Goal: Information Seeking & Learning: Learn about a topic

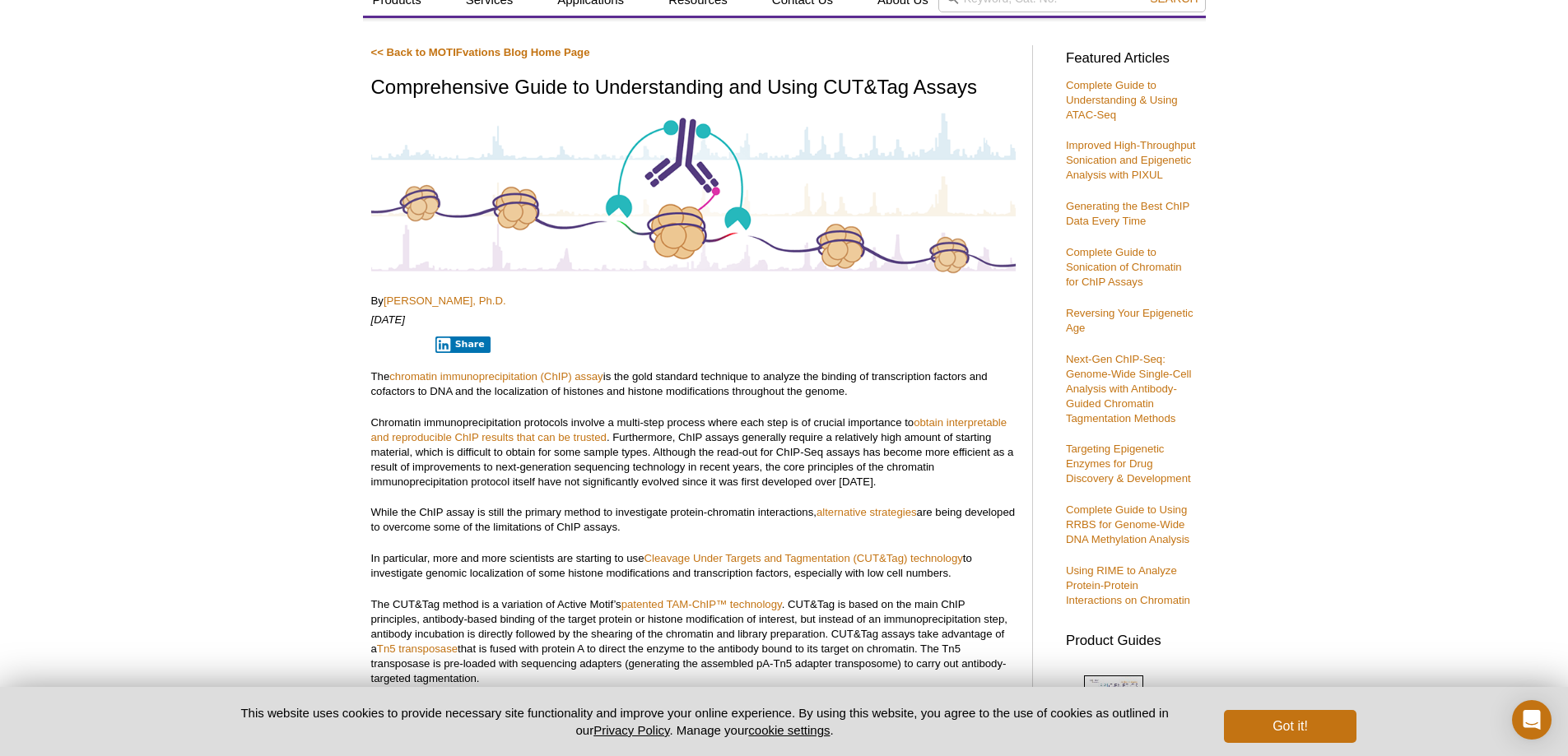
scroll to position [99, 0]
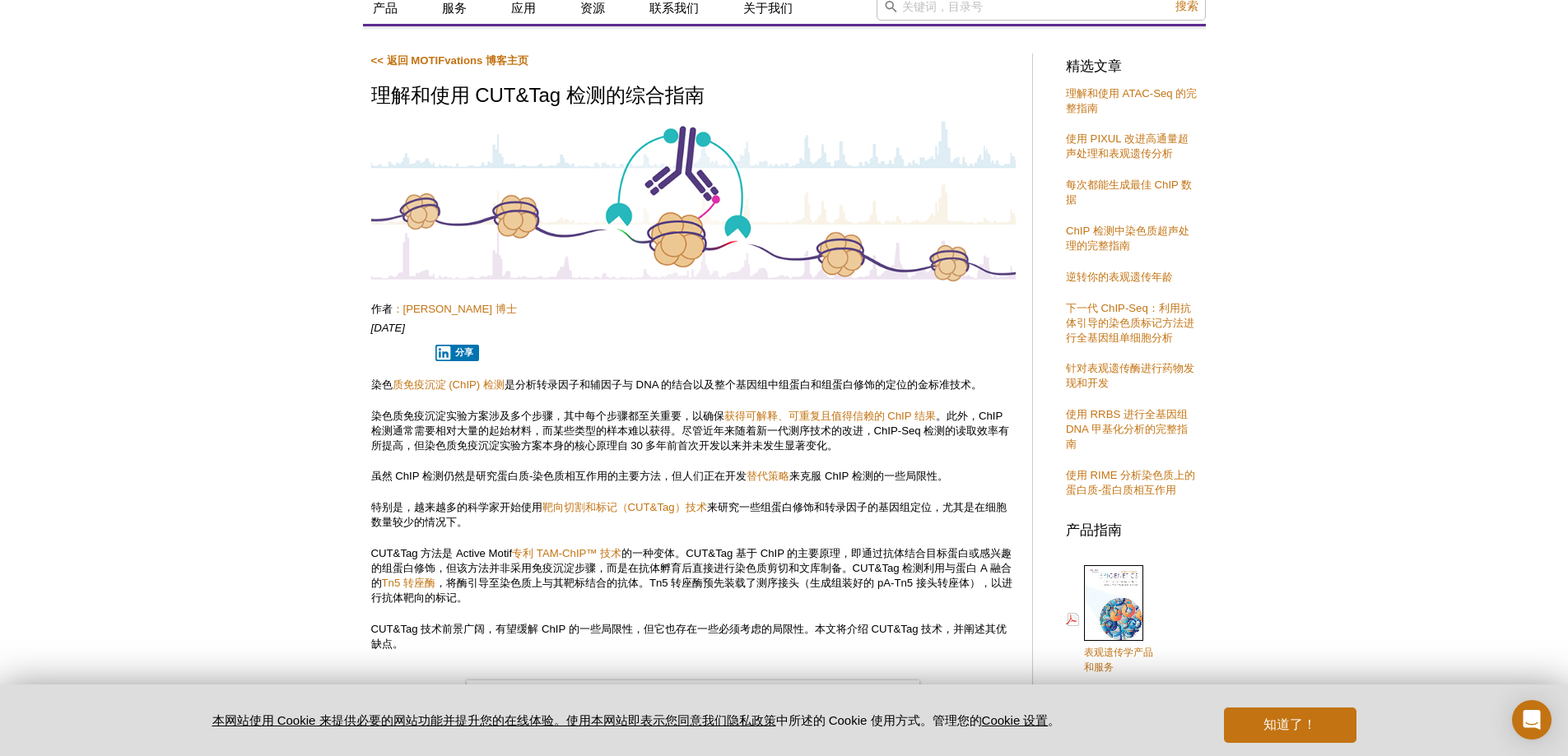
click at [753, 382] on font "是分析转录因子和辅因子与 DNA 的结合以及整个基因组中组蛋白和组蛋白修饰的定位的金标准技术。" at bounding box center [742, 384] width 478 height 12
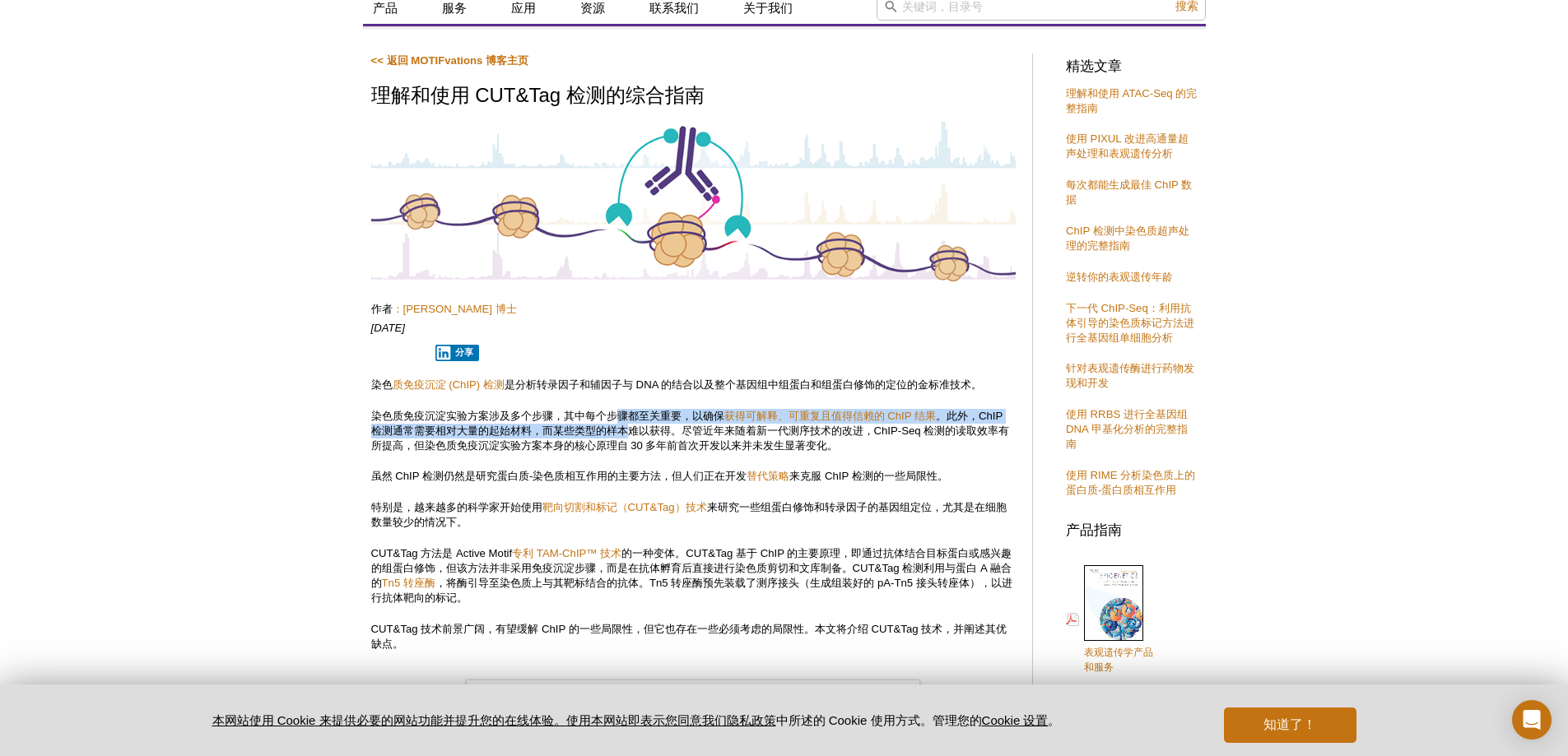
drag, startPoint x: 629, startPoint y: 430, endPoint x: 621, endPoint y: 417, distance: 15.3
click at [621, 417] on p "染色质免疫沉淀实验方案涉及多个步骤，其中每个步骤都至关重要，以确保 获得可解释、可重复且值得信赖的 ChIP 结果 。此外，ChIP 检测通常需要相对大量的起…" at bounding box center [693, 431] width 645 height 44
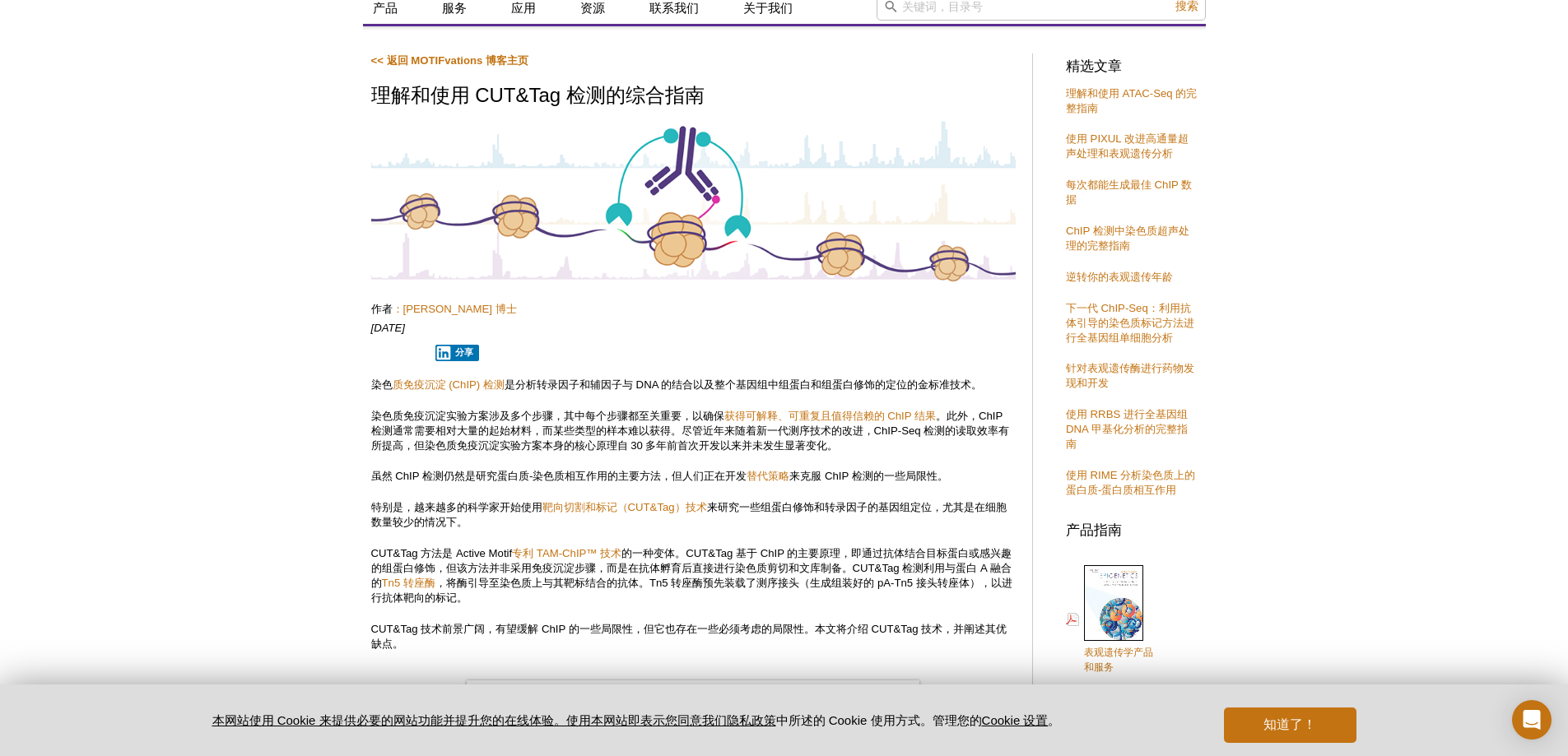
click at [682, 447] on font "。此外，ChIP 检测通常需要相对大量的起始材料，而某些类型的样本难以获得。尽管近年来随着新一代测序技术的改进，ChIP-Seq 检测的读取效率有所提高，但染…" at bounding box center [690, 431] width 639 height 42
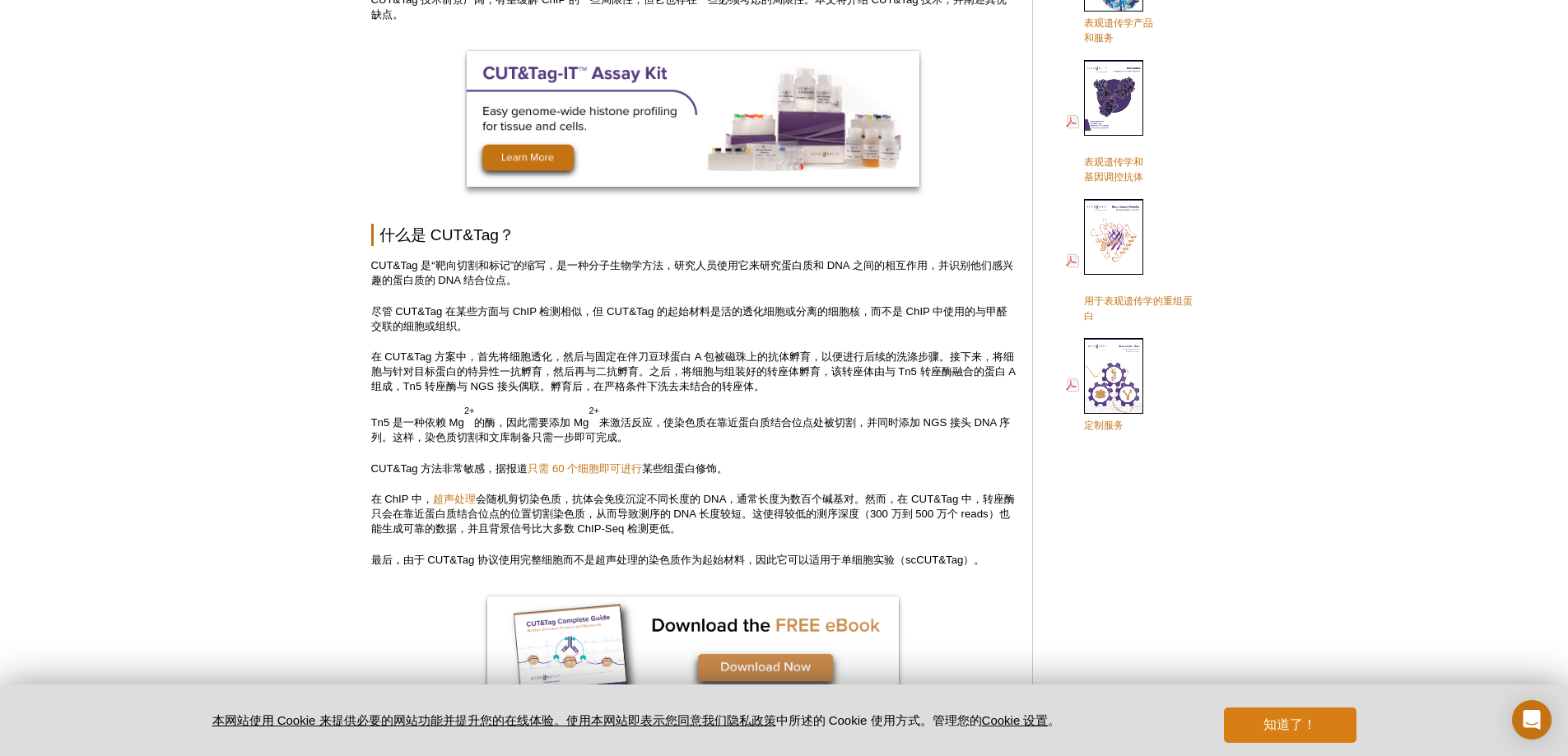
scroll to position [757, 0]
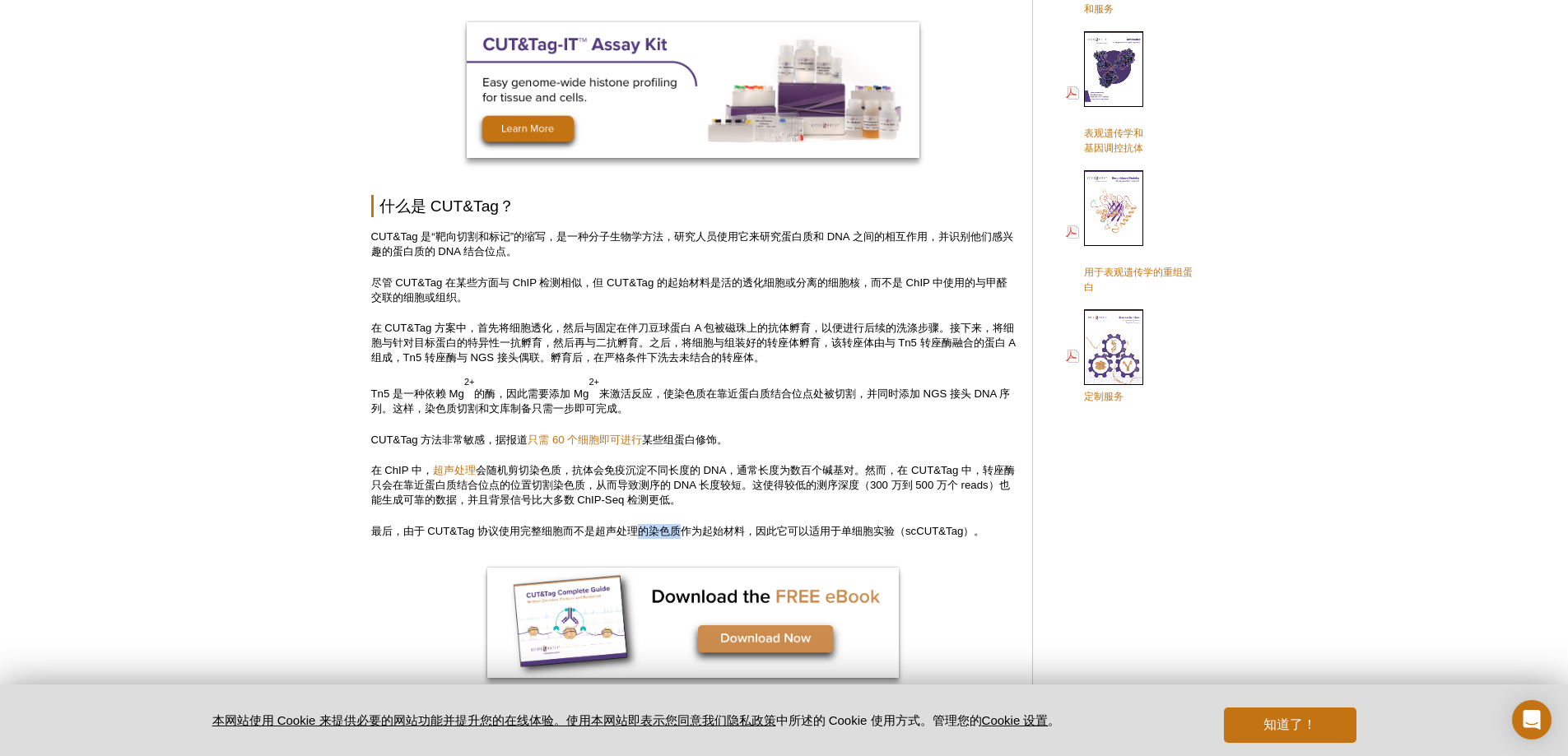
drag, startPoint x: 682, startPoint y: 532, endPoint x: 646, endPoint y: 533, distance: 36.0
click at [646, 533] on font "最后，由于 CUT&Tag 协议使用完整细胞而不是超声处理的染色质作为起始材料，因此它可以适用于单细胞实验（scCUT&Tag）。" at bounding box center [677, 531] width 614 height 12
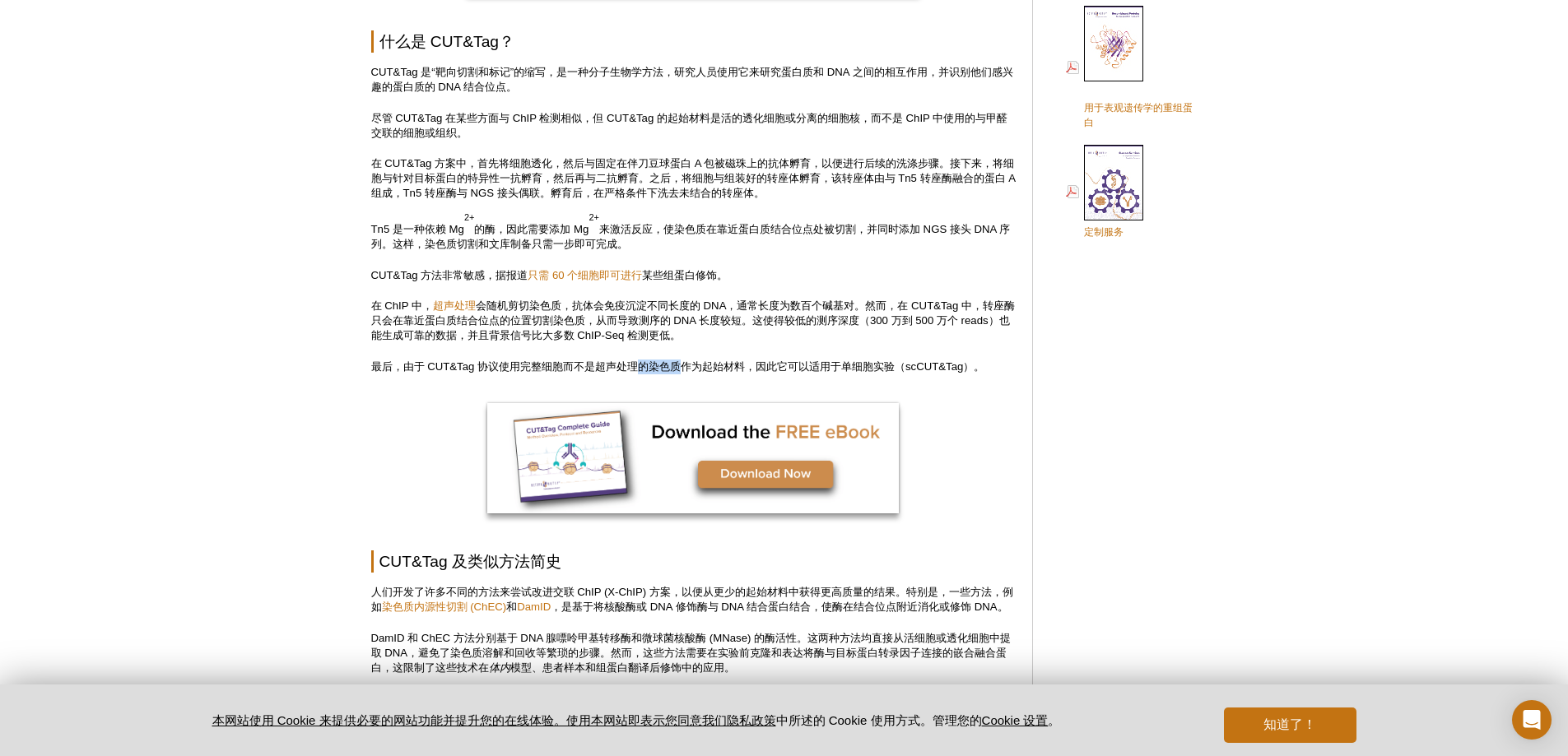
scroll to position [1003, 0]
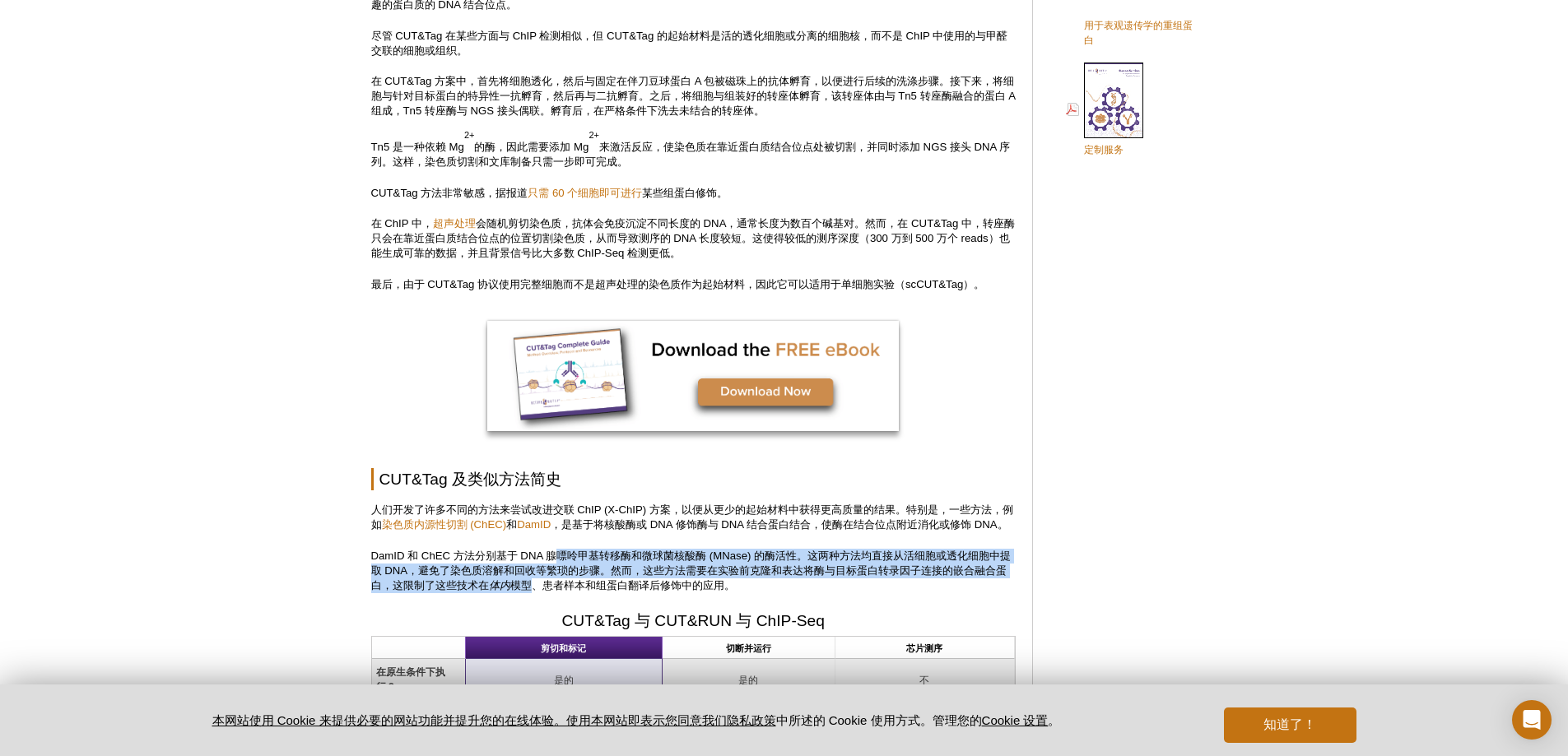
drag, startPoint x: 560, startPoint y: 594, endPoint x: 559, endPoint y: 574, distance: 20.0
click at [559, 574] on p "DamID 和 ChEC 方法分别基于 DNA 腺嘌呤甲基转移酶和微球菌核酸酶 (MNase) 的酶活性。这两种方法均直接从活细胞或透化细胞中提取 DNA，避…" at bounding box center [693, 570] width 645 height 44
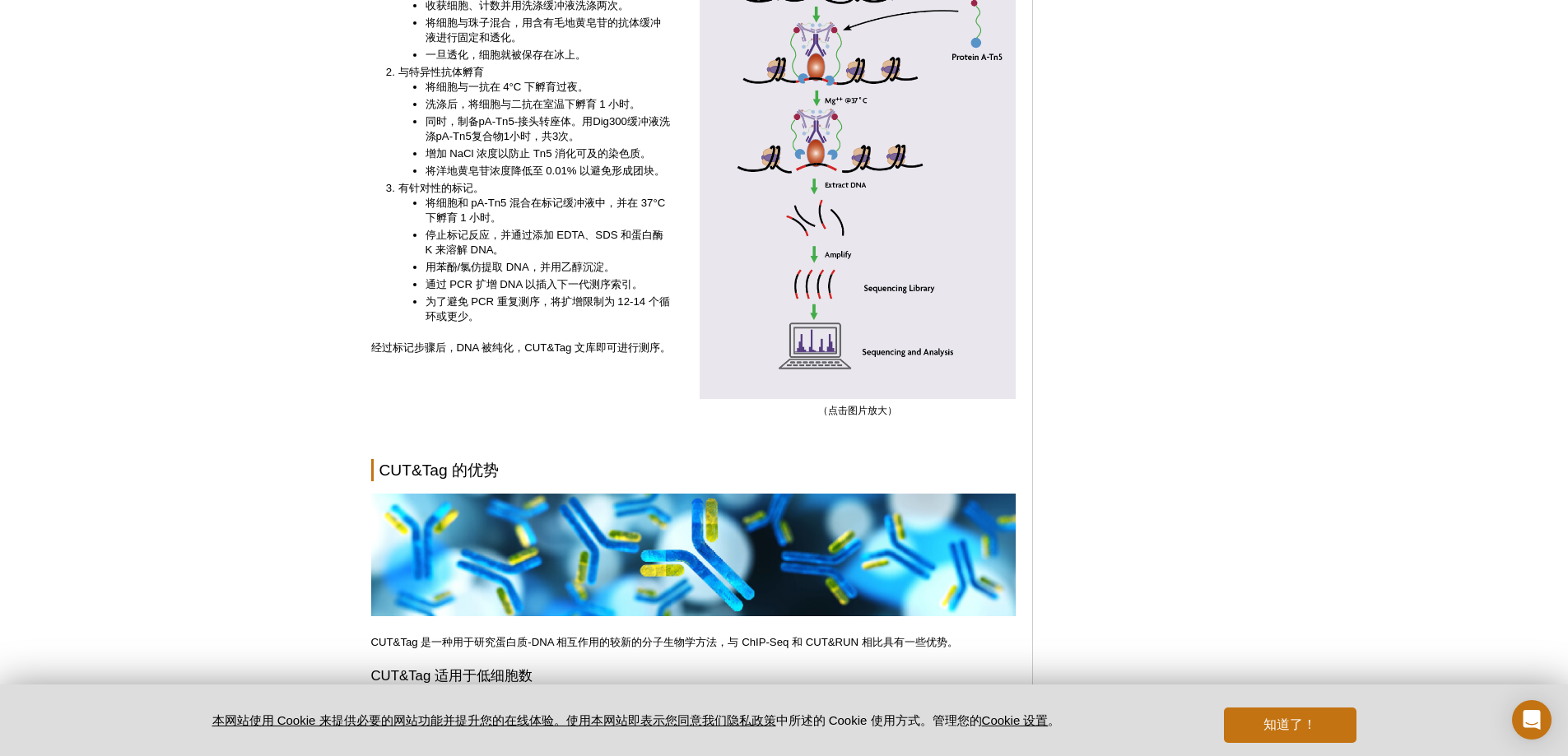
scroll to position [3595, 0]
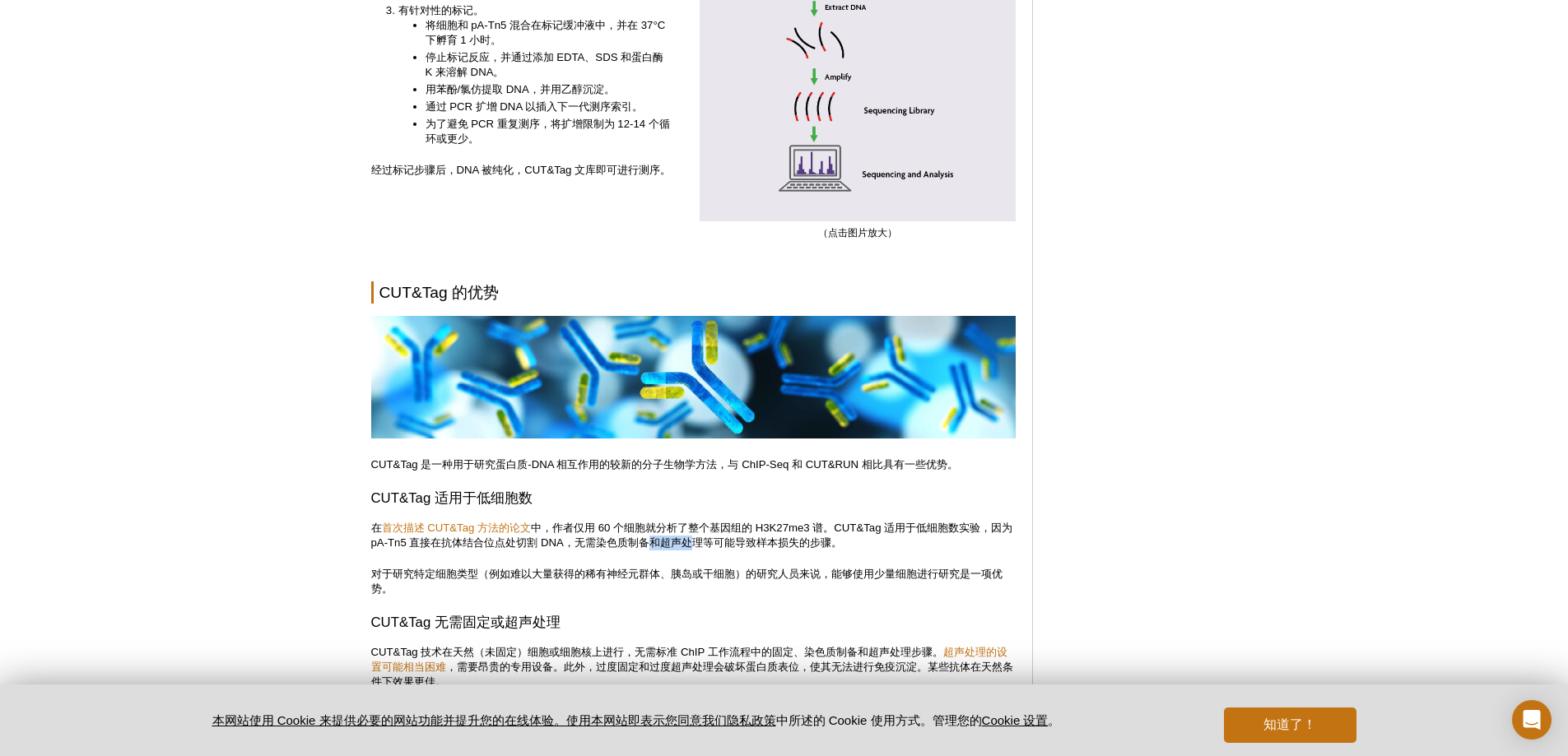
drag, startPoint x: 665, startPoint y: 526, endPoint x: 705, endPoint y: 528, distance: 40.0
click at [705, 528] on font "中，作者仅用 60 个细胞就分析了整个基因组的 H3K27me3 谱。CUT&Tag 适用于低细胞数实验，因为 pA-Tn5 直接在抗体结合位点处切割 DNA…" at bounding box center [691, 535] width 642 height 27
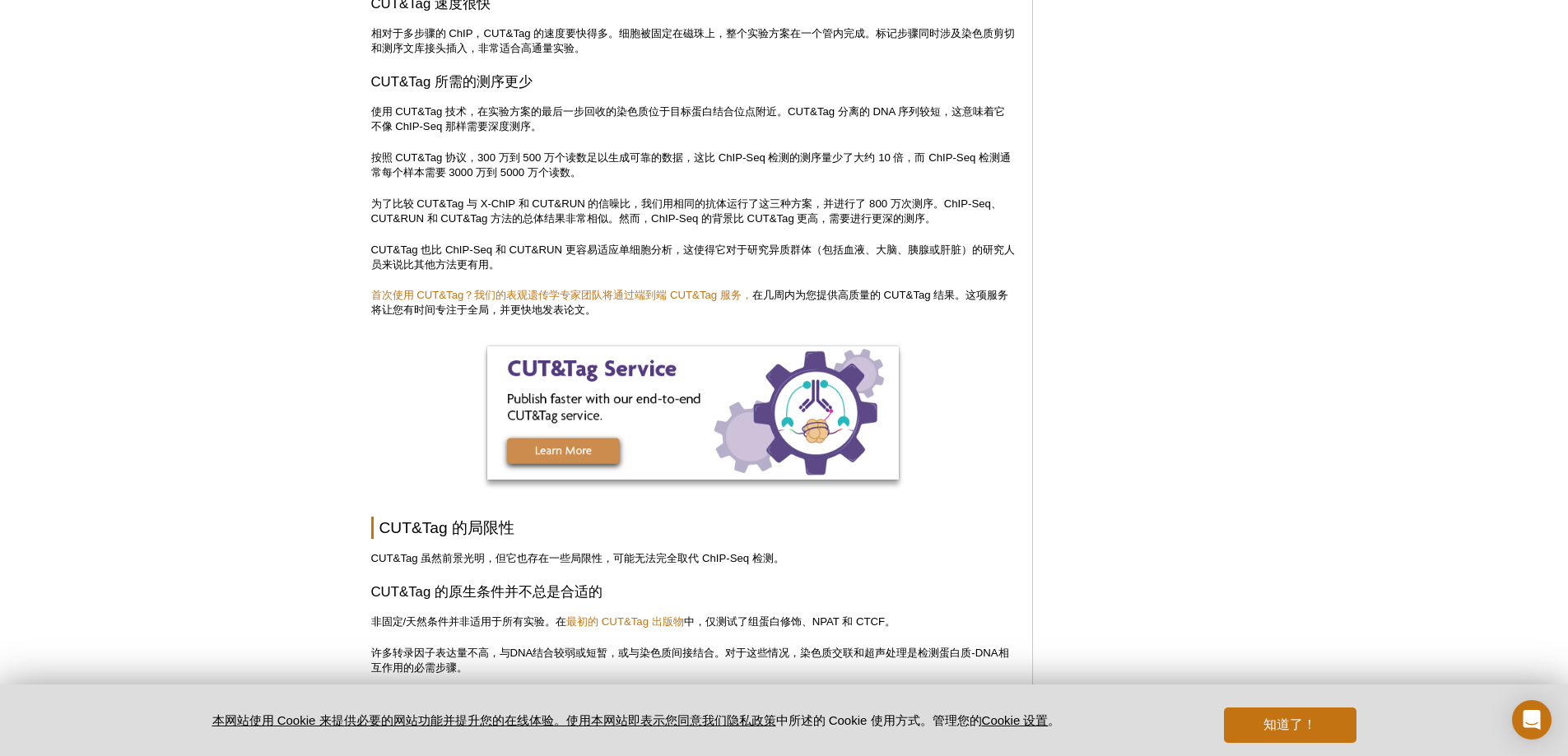
scroll to position [4335, 0]
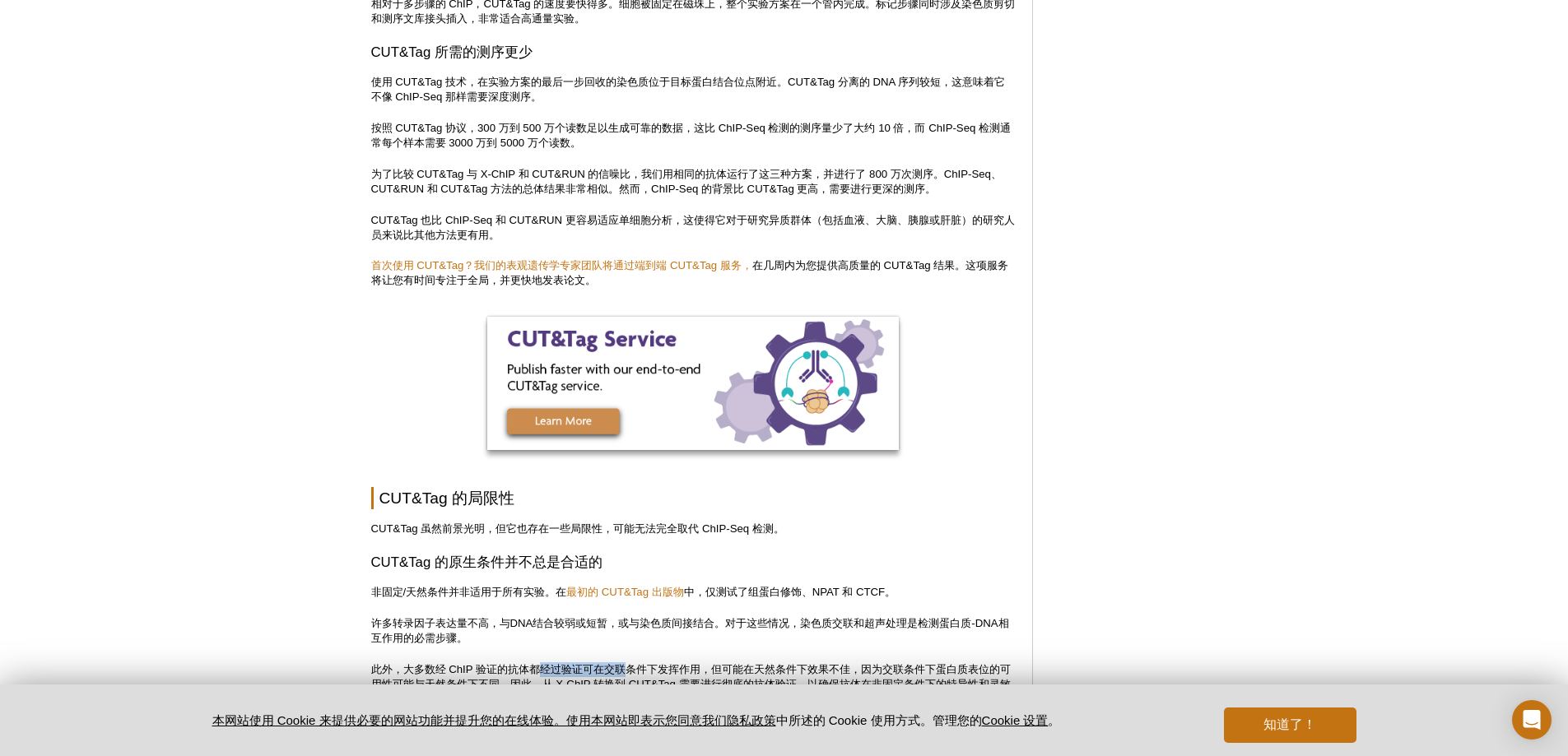
drag, startPoint x: 539, startPoint y: 648, endPoint x: 633, endPoint y: 654, distance: 94.2
click at [633, 663] on font "此外，大多数经 ChIP 验证的抗体都经过验证可在交联条件下发挥作用，但可能在天然条件下效果不佳，因为交联条件下蛋白质表位的可用性可能与天然条件下不同。因此，…" at bounding box center [690, 684] width 640 height 42
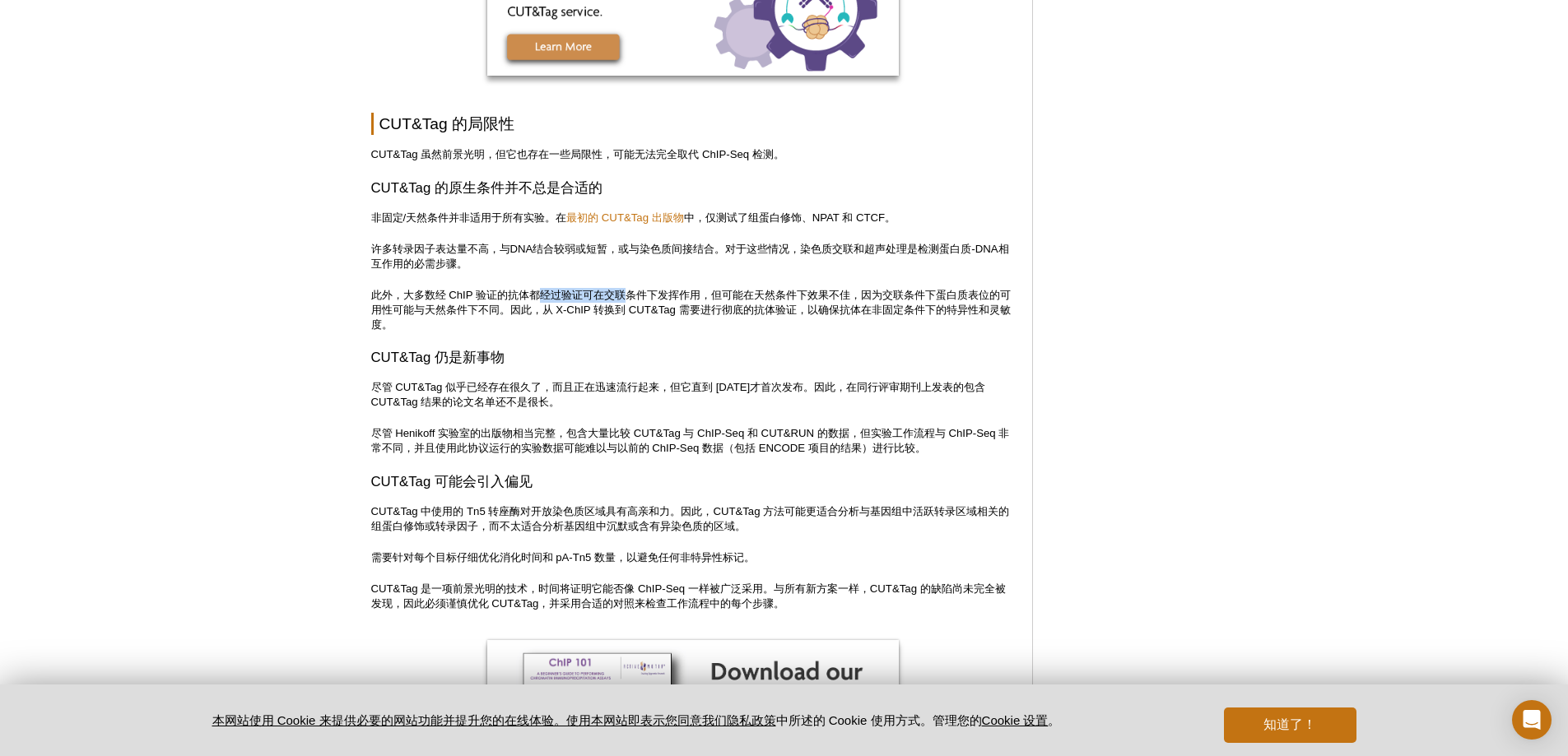
scroll to position [4746, 0]
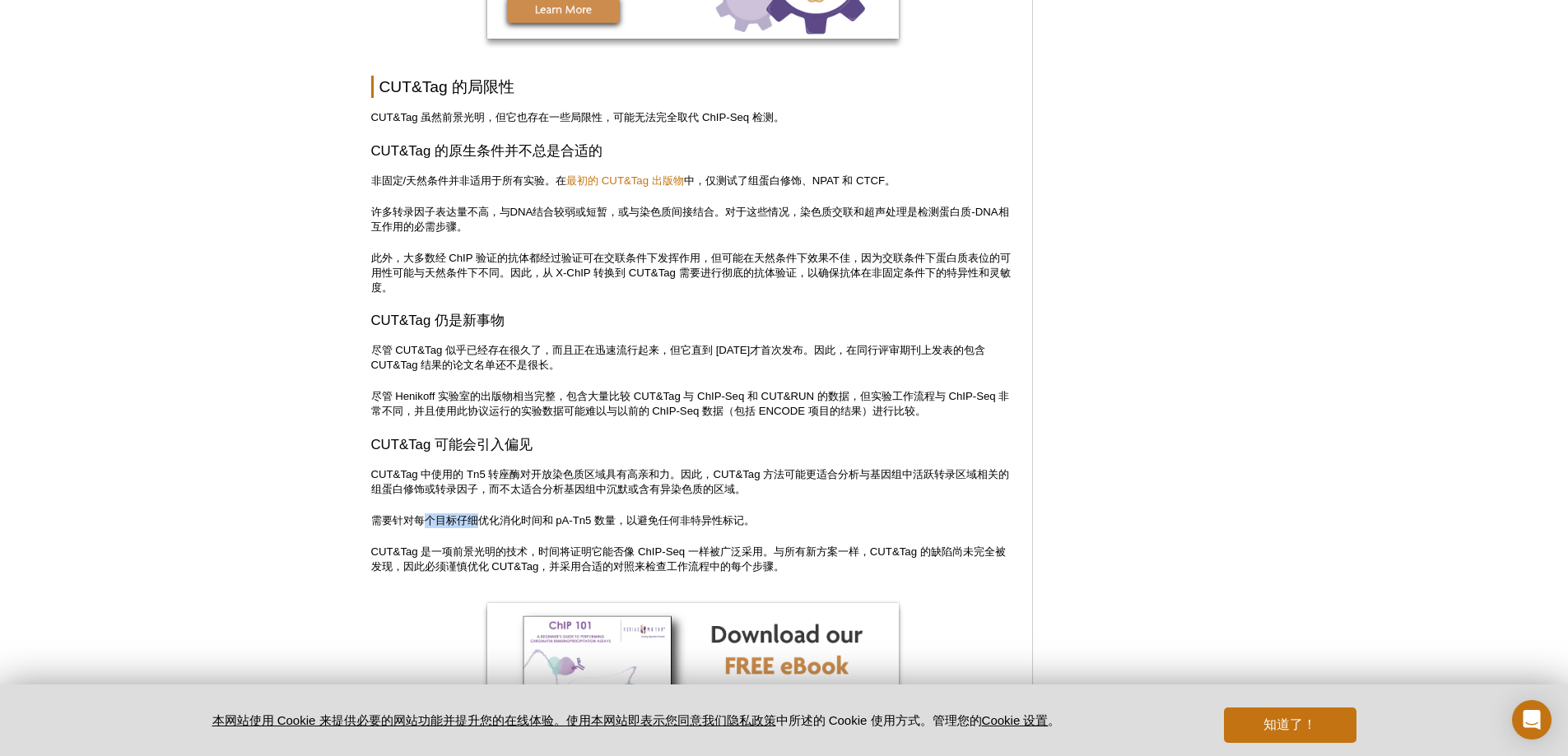
drag, startPoint x: 428, startPoint y: 504, endPoint x: 481, endPoint y: 506, distance: 53.0
click at [481, 514] on font "需要针对每个目标仔细优化消化时间和 pA-Tn5 数量，以避免任何非特异性标记。" at bounding box center [563, 520] width 385 height 12
drag, startPoint x: 474, startPoint y: 543, endPoint x: 575, endPoint y: 542, distance: 101.0
click at [575, 546] on font "CUT&Tag 是一项前景光明的技术，时间将证明它能否像 ChIP-Seq 一样被广泛采用。与所有新方案一样，CUT&Tag 的缺陷尚未完全被发现，因此必须谨…" at bounding box center [688, 558] width 635 height 27
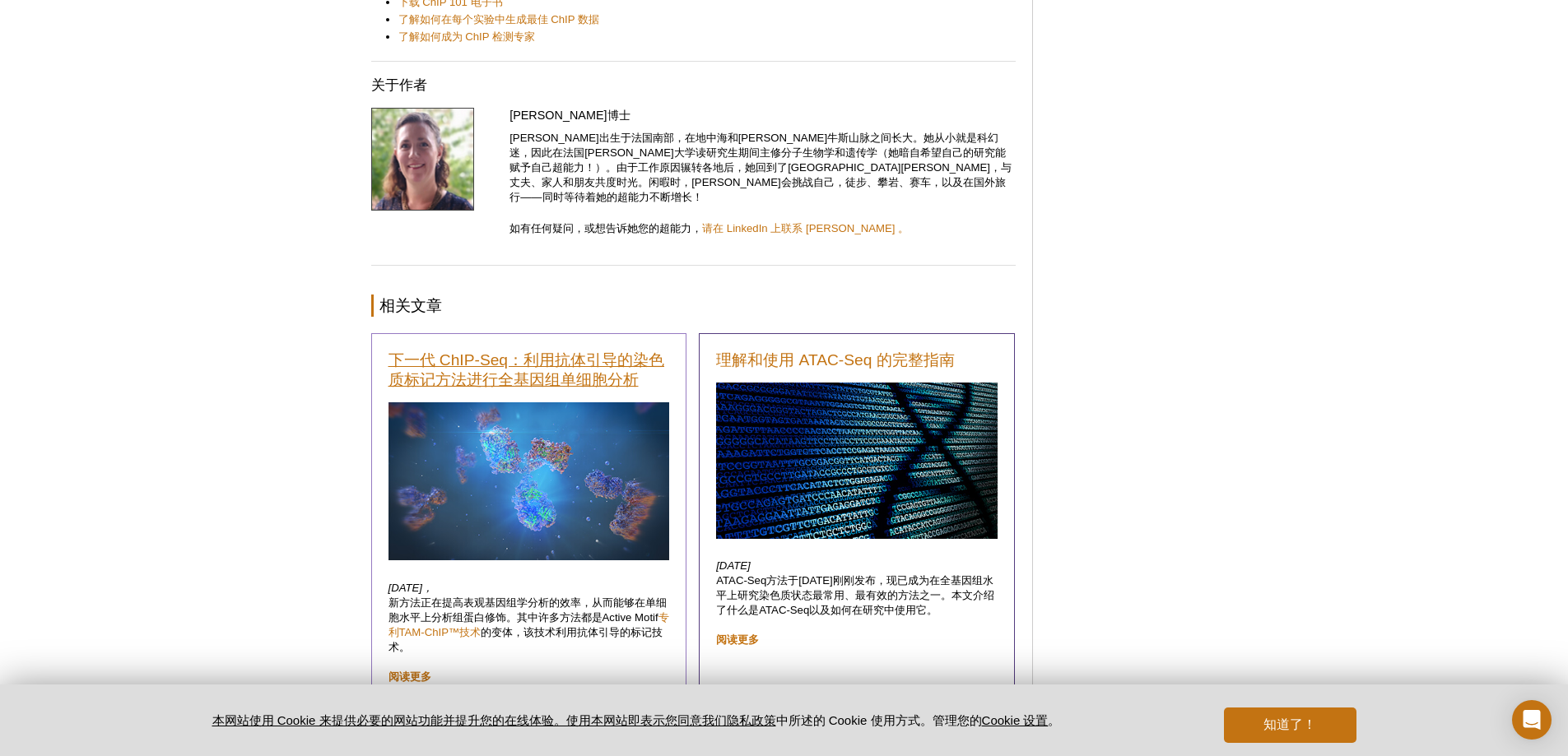
scroll to position [7292, 0]
